Goal: Check status: Check status

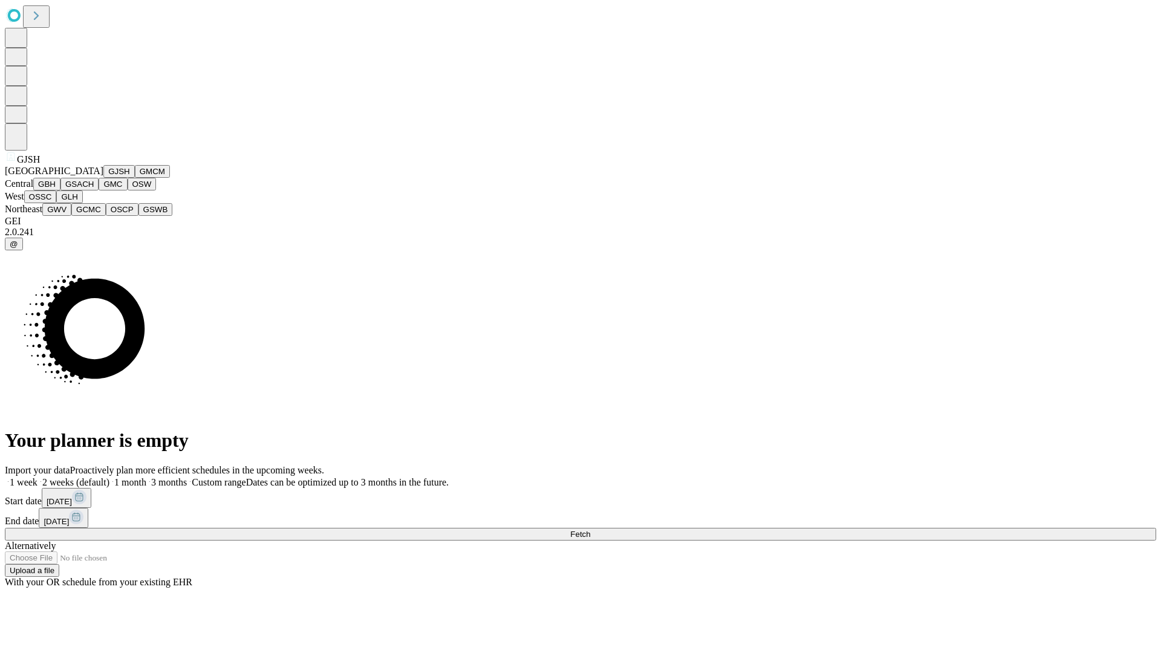
click at [103, 178] on button "GJSH" at bounding box center [118, 171] width 31 height 13
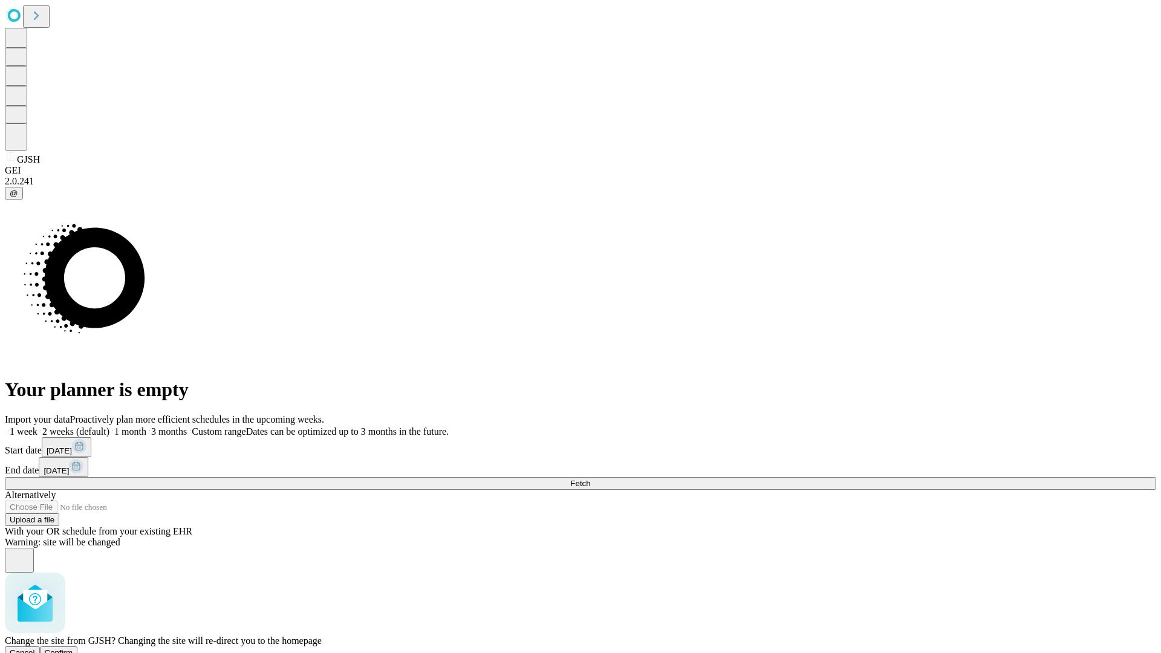
click at [73, 648] on span "Confirm" at bounding box center [59, 652] width 28 height 9
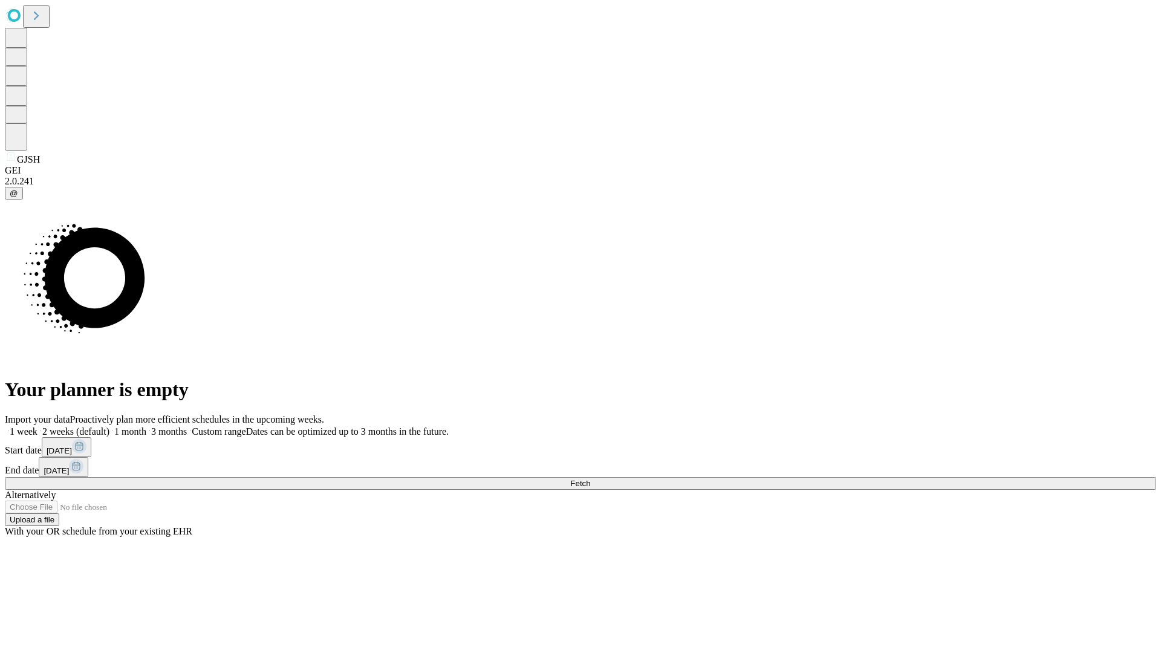
click at [146, 426] on label "1 month" at bounding box center [127, 431] width 37 height 10
click at [590, 479] on span "Fetch" at bounding box center [580, 483] width 20 height 9
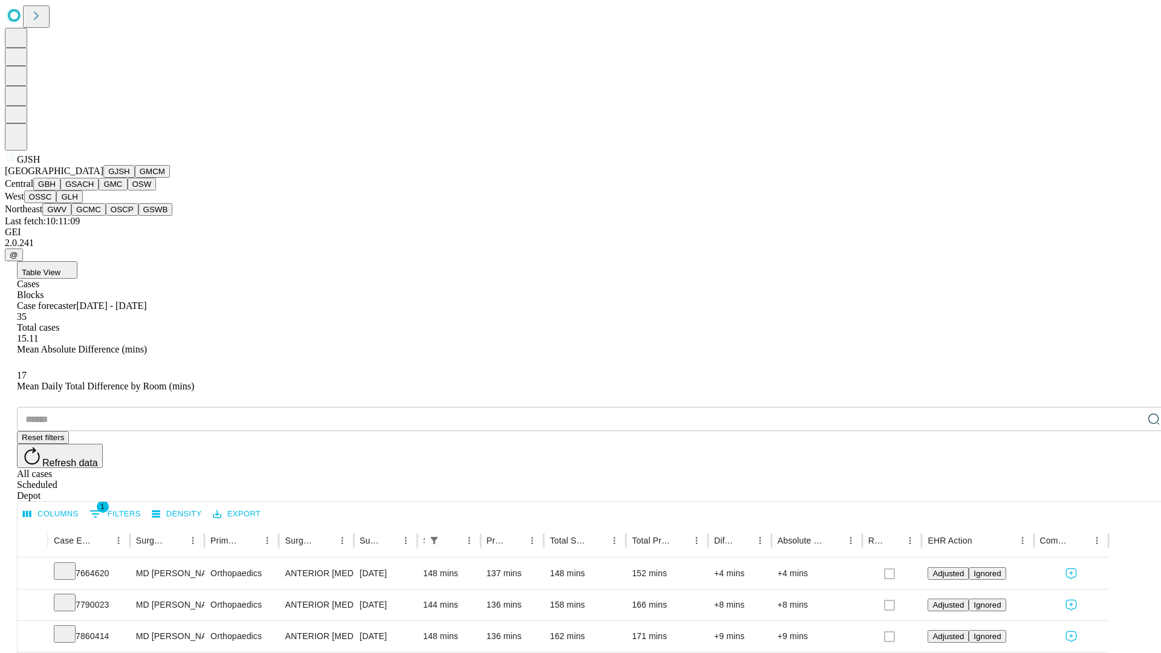
click at [135, 178] on button "GMCM" at bounding box center [152, 171] width 35 height 13
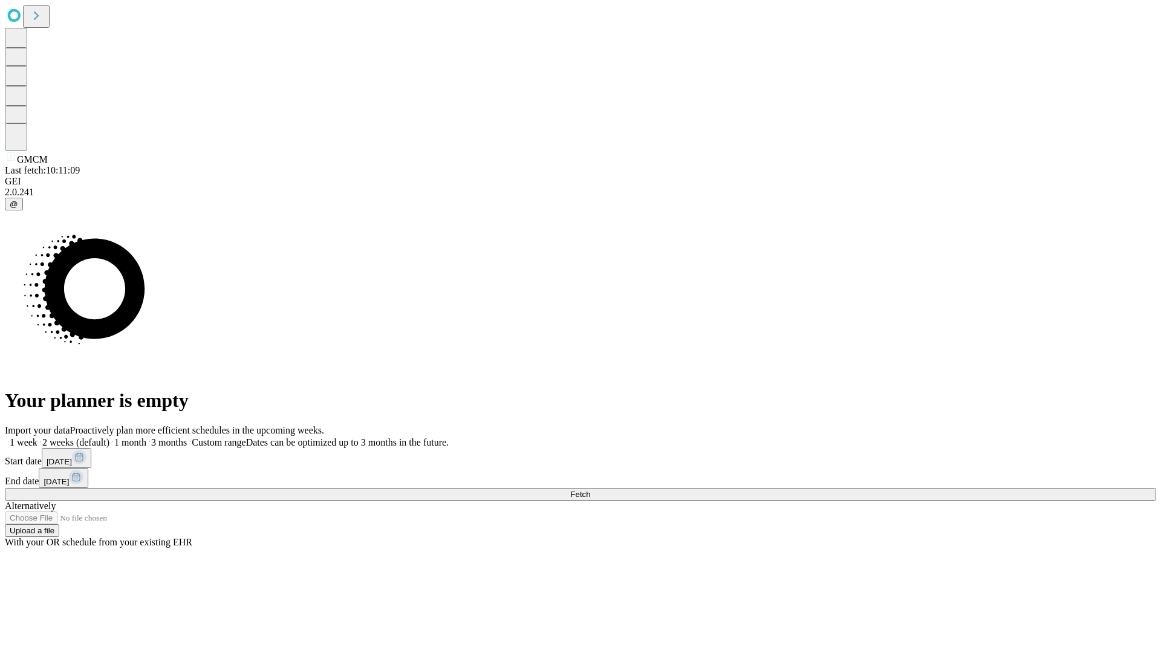
click at [146, 437] on label "1 month" at bounding box center [127, 442] width 37 height 10
click at [590, 490] on span "Fetch" at bounding box center [580, 494] width 20 height 9
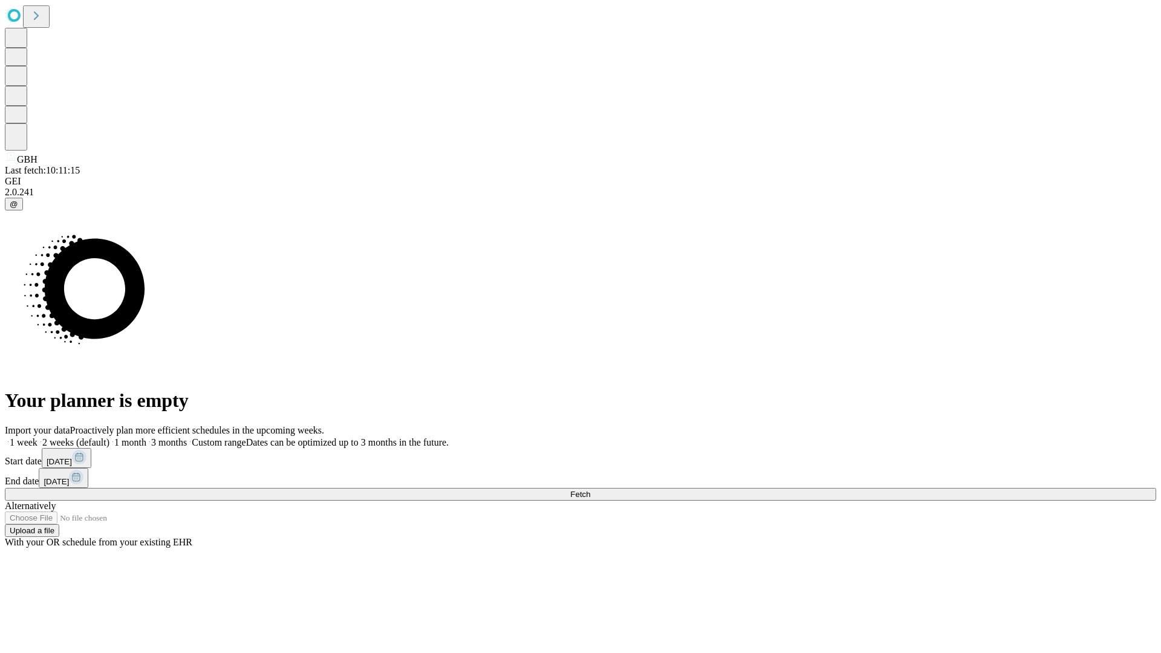
click at [146, 437] on label "1 month" at bounding box center [127, 442] width 37 height 10
click at [590, 490] on span "Fetch" at bounding box center [580, 494] width 20 height 9
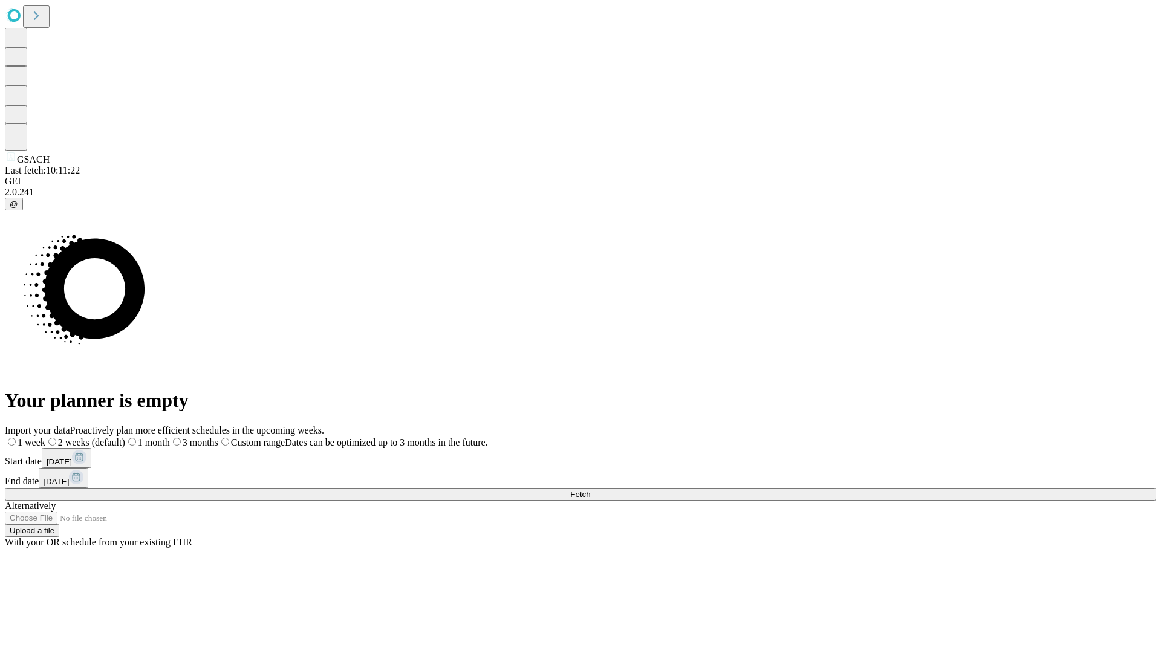
click at [170, 437] on label "1 month" at bounding box center [147, 442] width 45 height 10
click at [590, 490] on span "Fetch" at bounding box center [580, 494] width 20 height 9
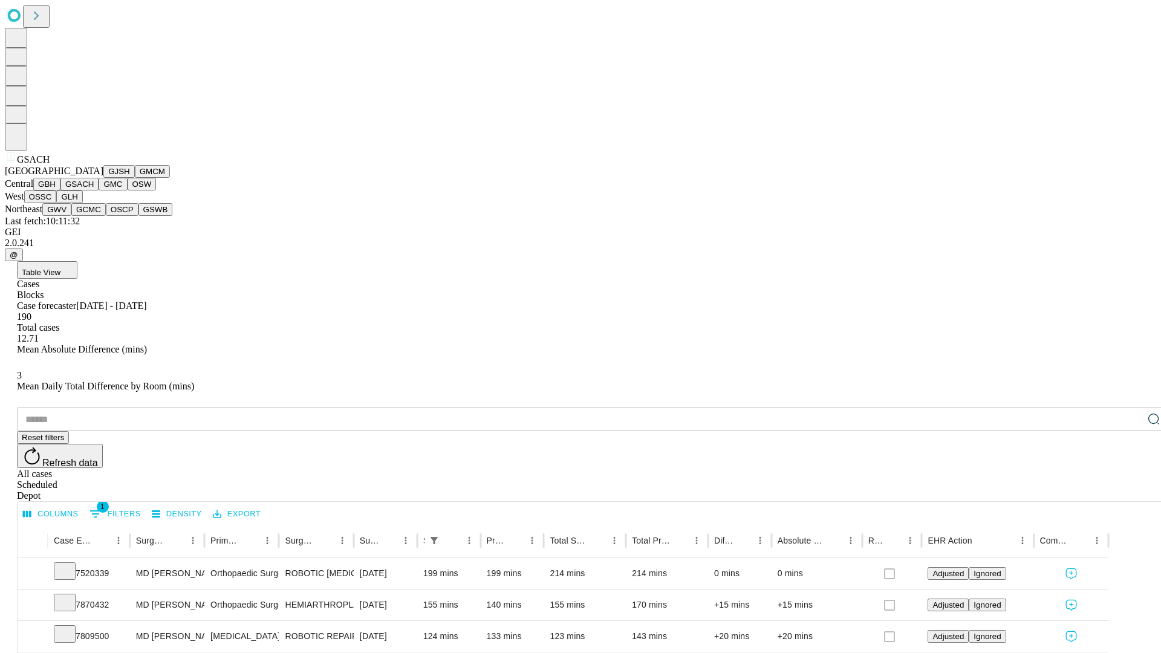
click at [99, 190] on button "GMC" at bounding box center [113, 184] width 28 height 13
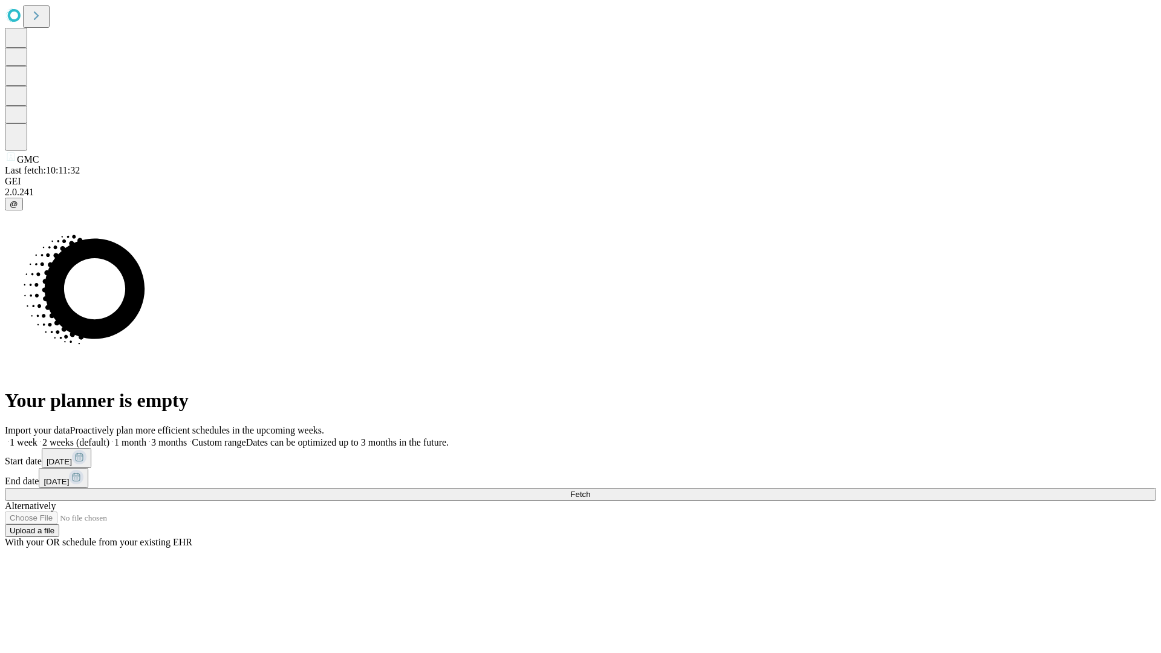
click at [590, 490] on span "Fetch" at bounding box center [580, 494] width 20 height 9
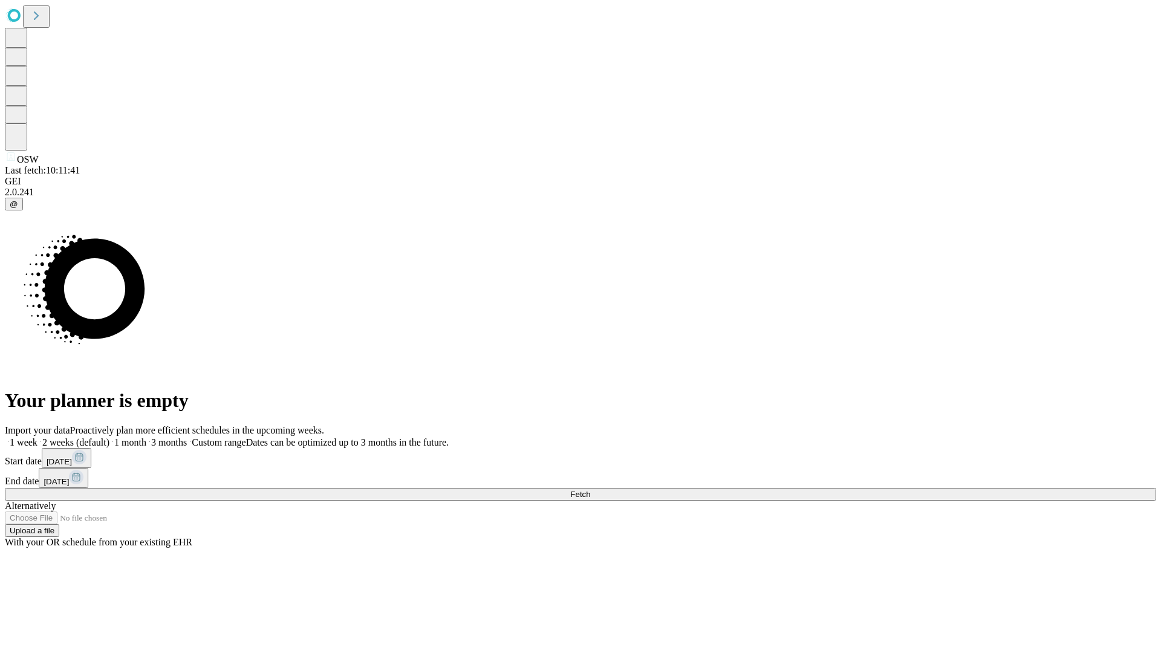
click at [146, 437] on label "1 month" at bounding box center [127, 442] width 37 height 10
click at [590, 490] on span "Fetch" at bounding box center [580, 494] width 20 height 9
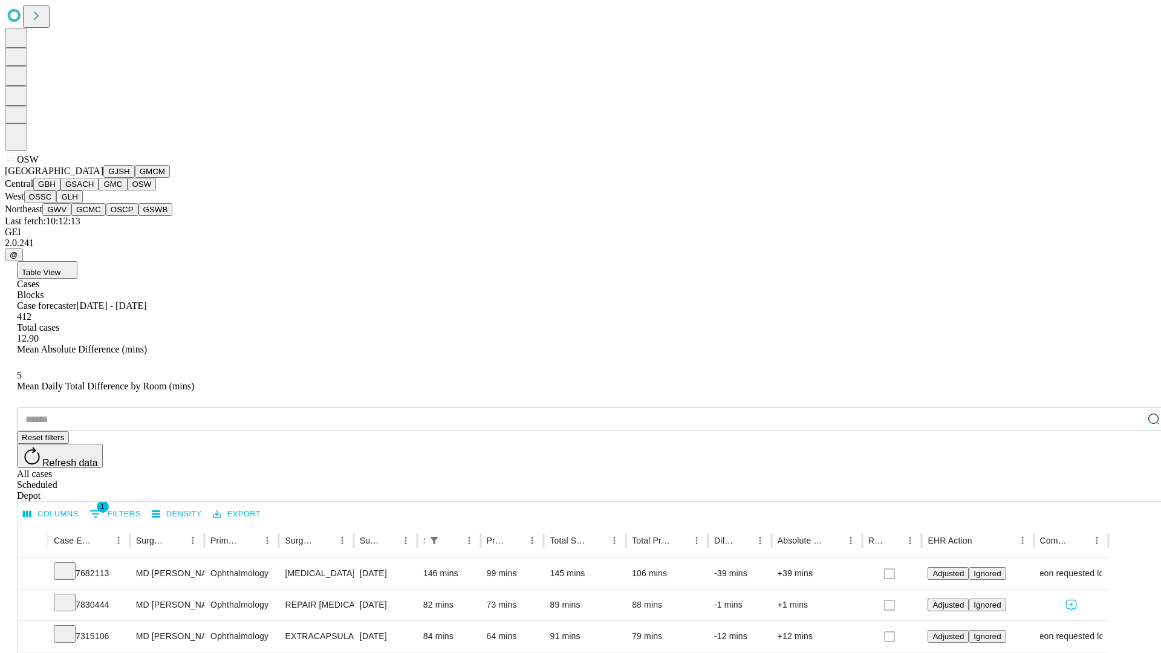
click at [57, 203] on button "OSSC" at bounding box center [40, 196] width 33 height 13
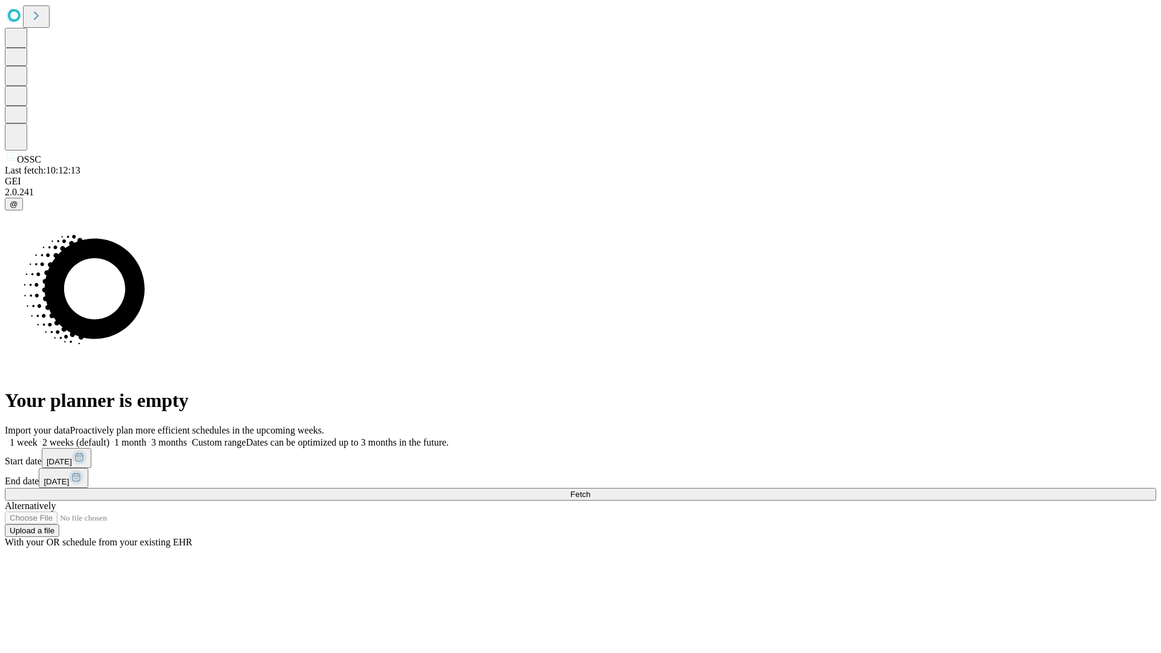
click at [146, 437] on label "1 month" at bounding box center [127, 442] width 37 height 10
click at [590, 490] on span "Fetch" at bounding box center [580, 494] width 20 height 9
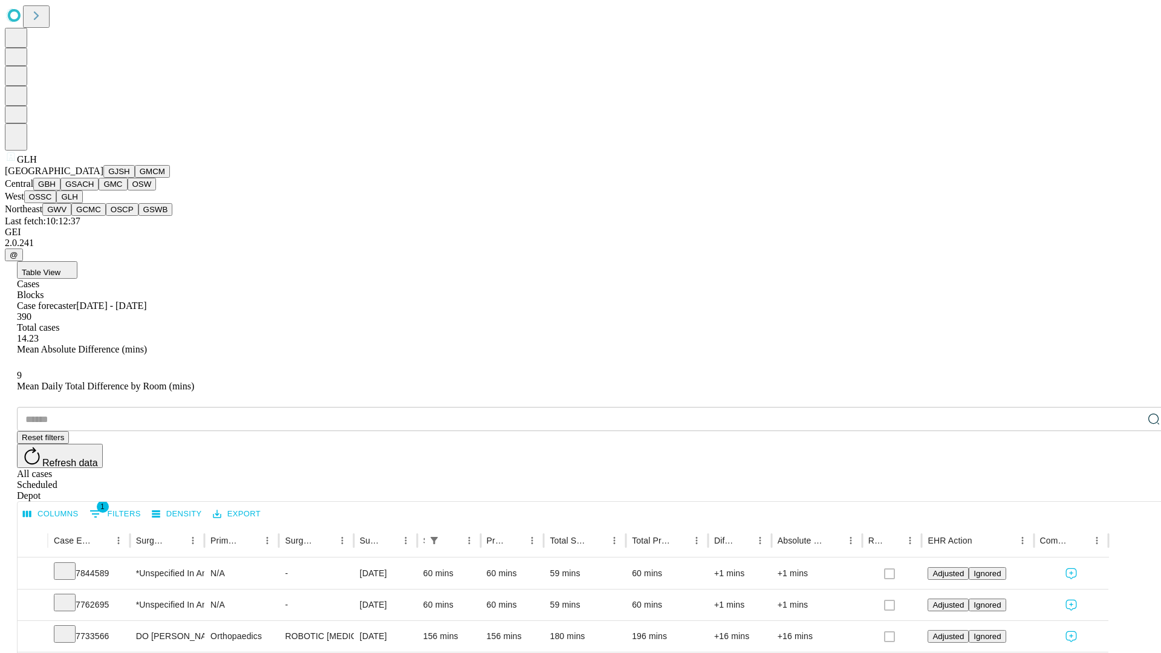
click at [71, 216] on button "GWV" at bounding box center [56, 209] width 29 height 13
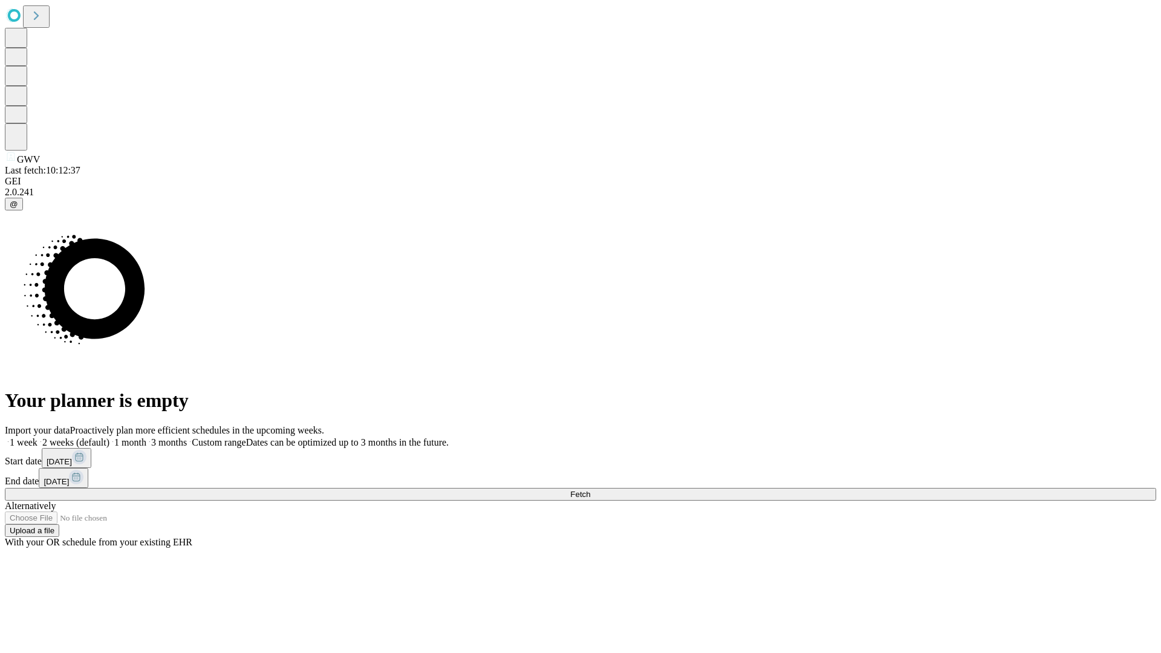
click at [590, 490] on span "Fetch" at bounding box center [580, 494] width 20 height 9
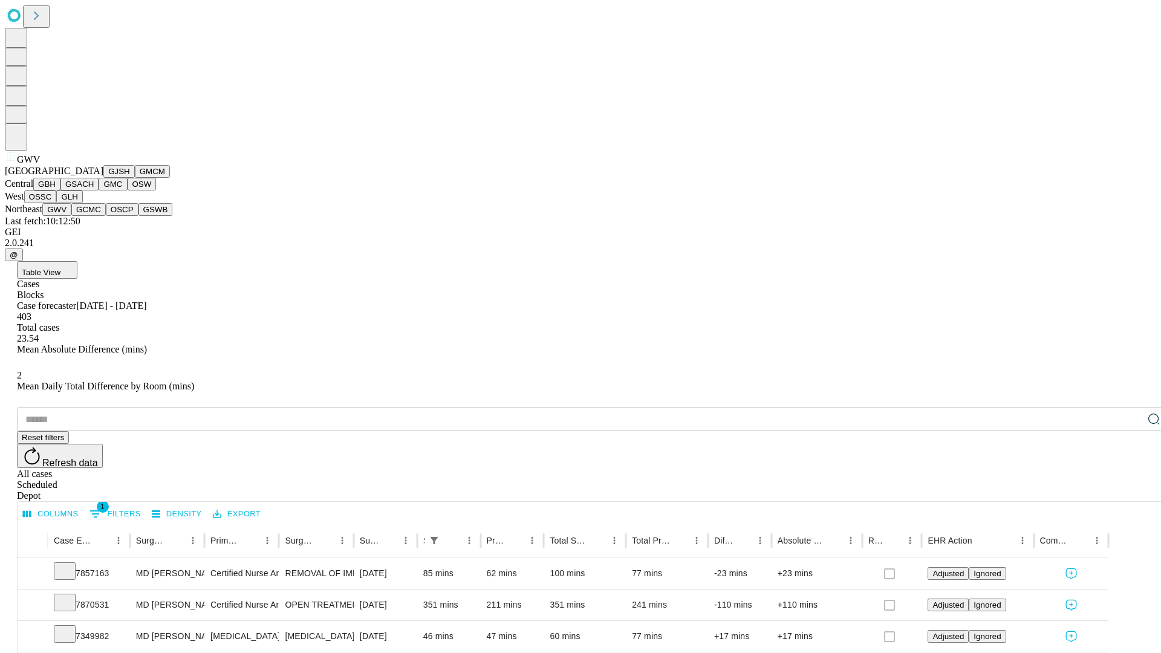
click at [94, 216] on button "GCMC" at bounding box center [88, 209] width 34 height 13
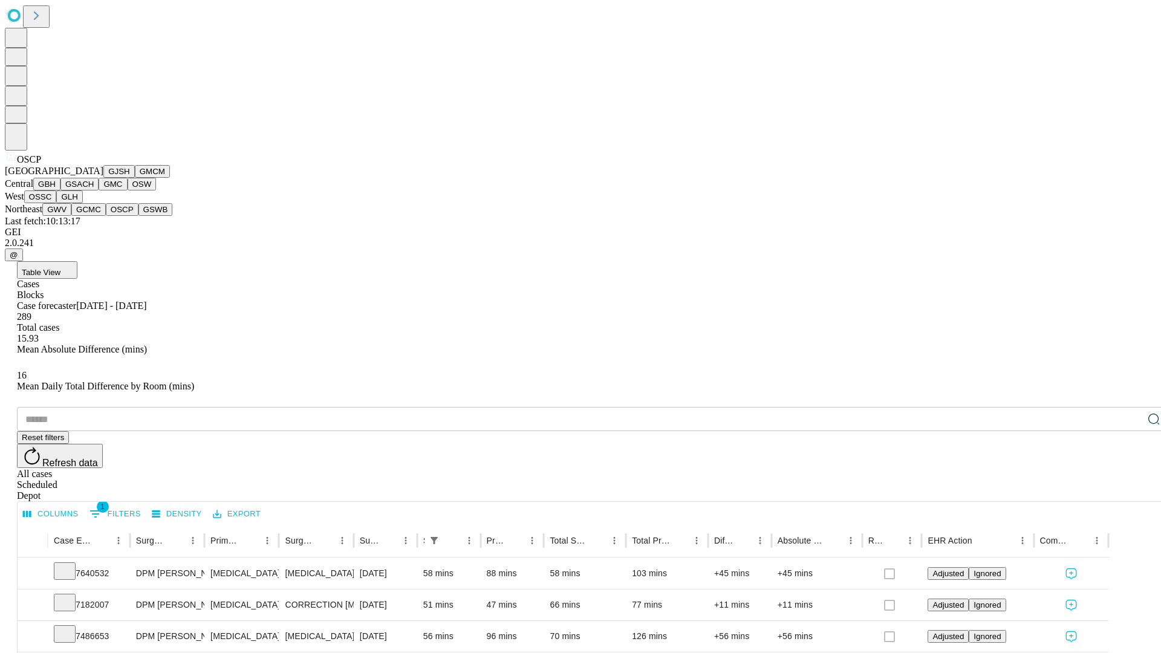
click at [138, 216] on button "GSWB" at bounding box center [155, 209] width 34 height 13
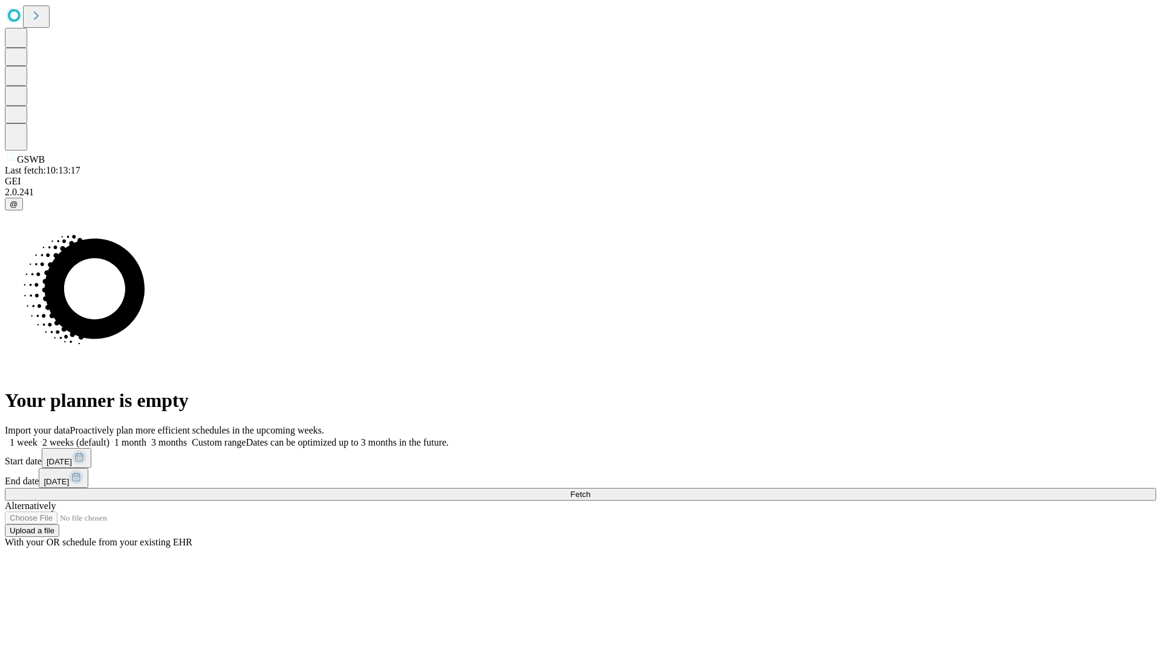
click at [146, 437] on label "1 month" at bounding box center [127, 442] width 37 height 10
click at [590, 490] on span "Fetch" at bounding box center [580, 494] width 20 height 9
